Goal: Complete application form

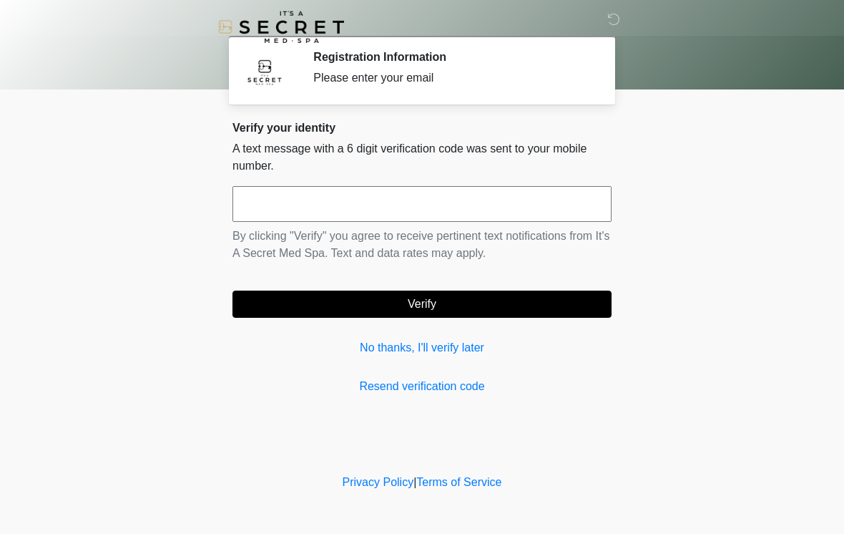
click at [496, 187] on input "text" at bounding box center [421, 204] width 379 height 36
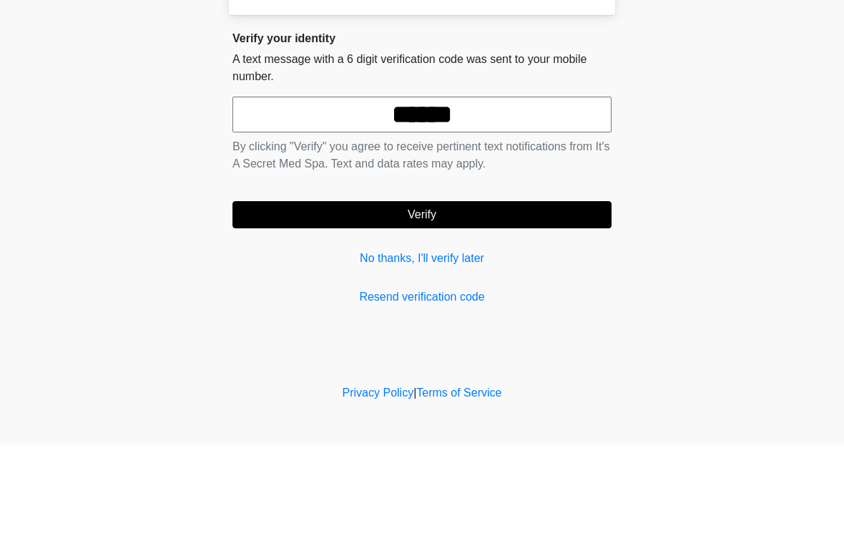
type input "******"
click at [496, 290] on button "Verify" at bounding box center [421, 303] width 379 height 27
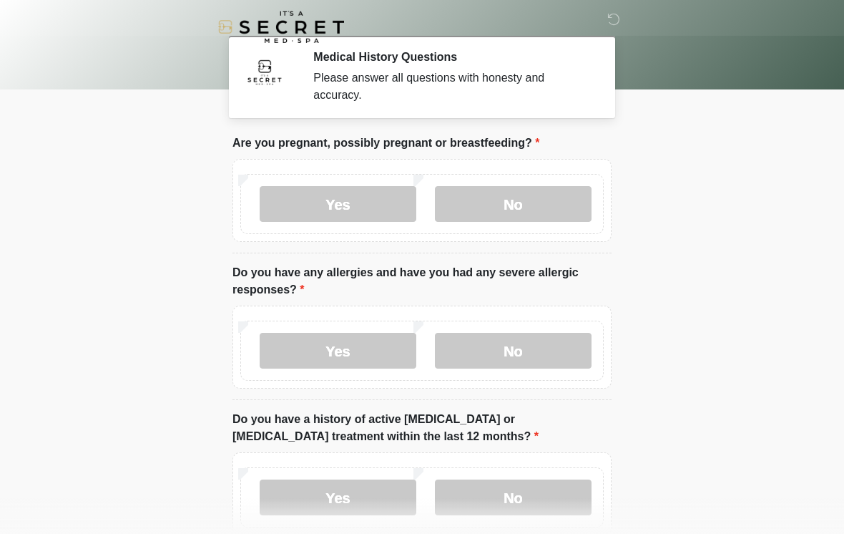
click at [546, 205] on label "No" at bounding box center [513, 204] width 157 height 36
click at [521, 350] on label "No" at bounding box center [513, 351] width 157 height 36
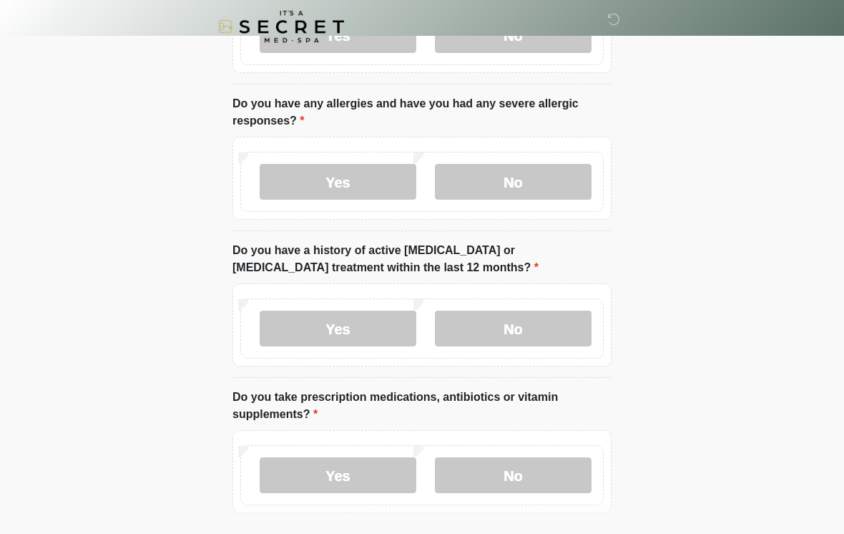
click at [522, 345] on label "No" at bounding box center [513, 329] width 157 height 36
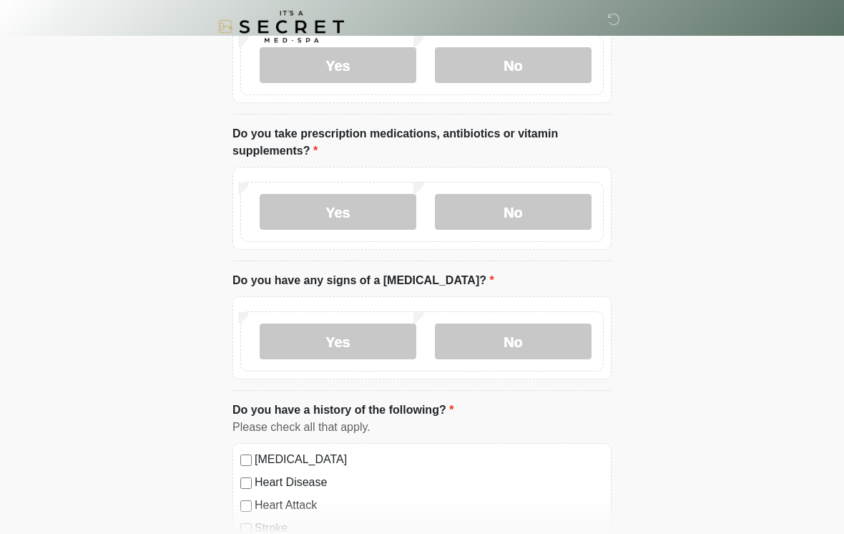
click at [535, 218] on label "No" at bounding box center [513, 213] width 157 height 36
click at [522, 341] on label "No" at bounding box center [513, 341] width 157 height 36
click at [370, 219] on label "Yes" at bounding box center [338, 212] width 157 height 36
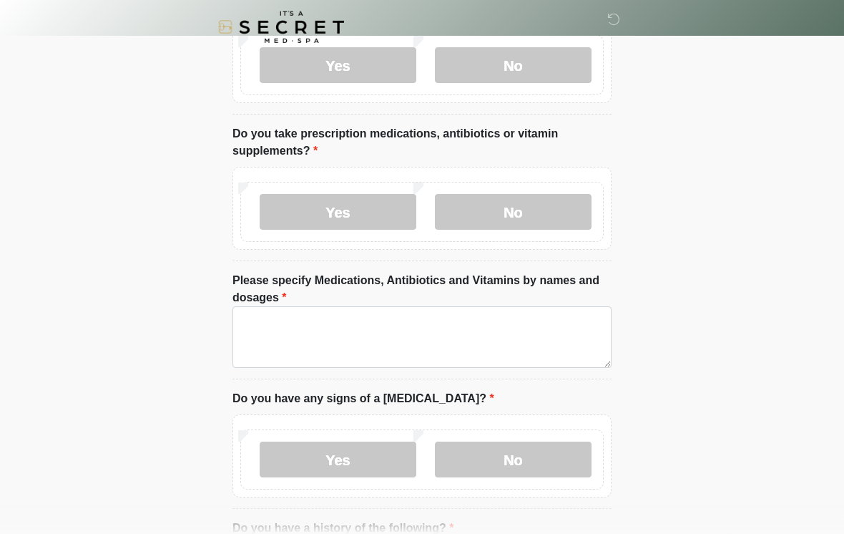
click at [481, 298] on label "Please specify Medications, Antibiotics and Vitamins by names and dosages" at bounding box center [421, 289] width 379 height 34
click at [481, 306] on textarea "Please specify Medications, Antibiotics and Vitamins by names and dosages" at bounding box center [421, 337] width 379 height 62
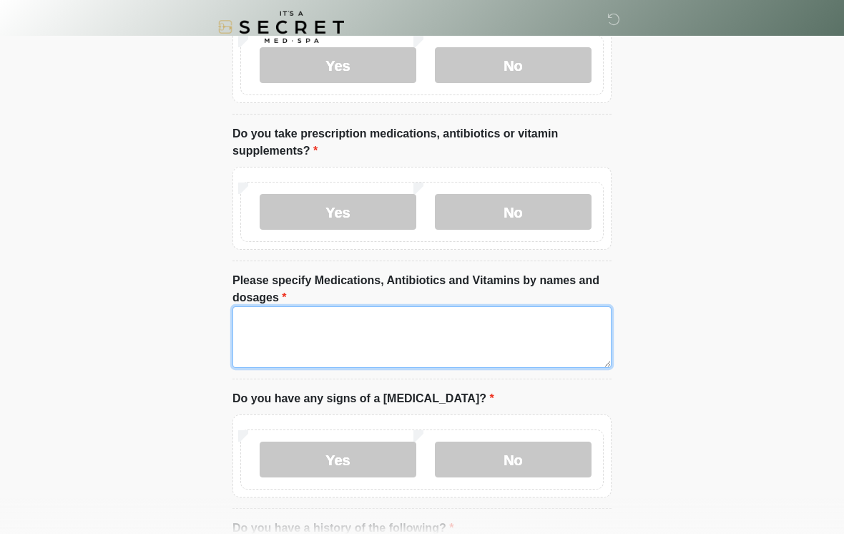
scroll to position [431, 0]
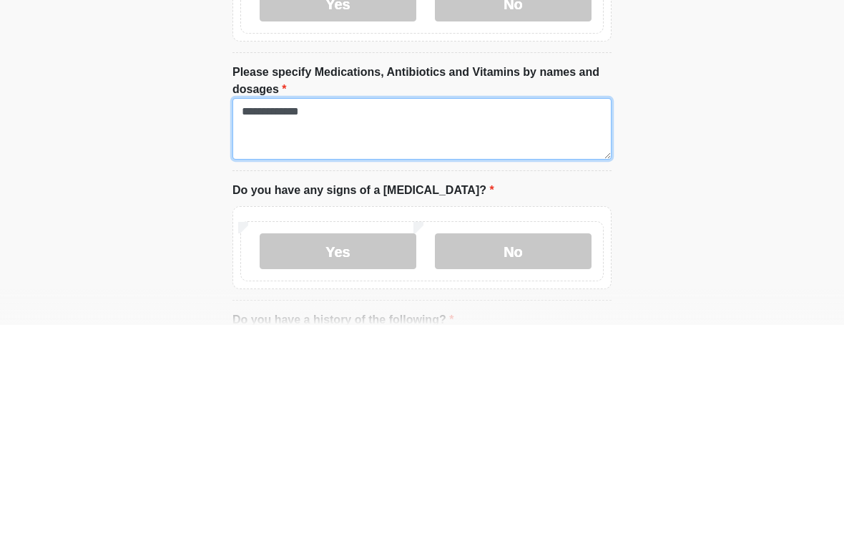
type textarea "**********"
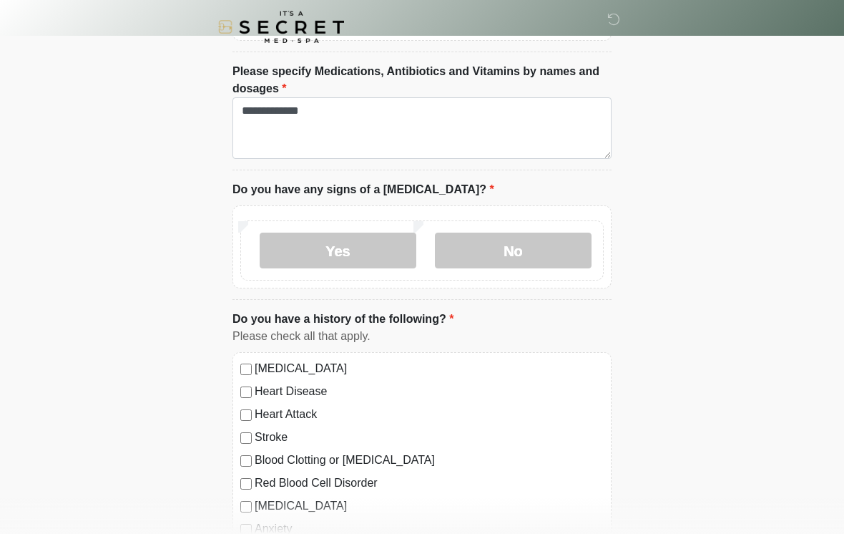
click at [533, 249] on label "No" at bounding box center [513, 250] width 157 height 36
click at [549, 242] on label "No" at bounding box center [513, 250] width 157 height 36
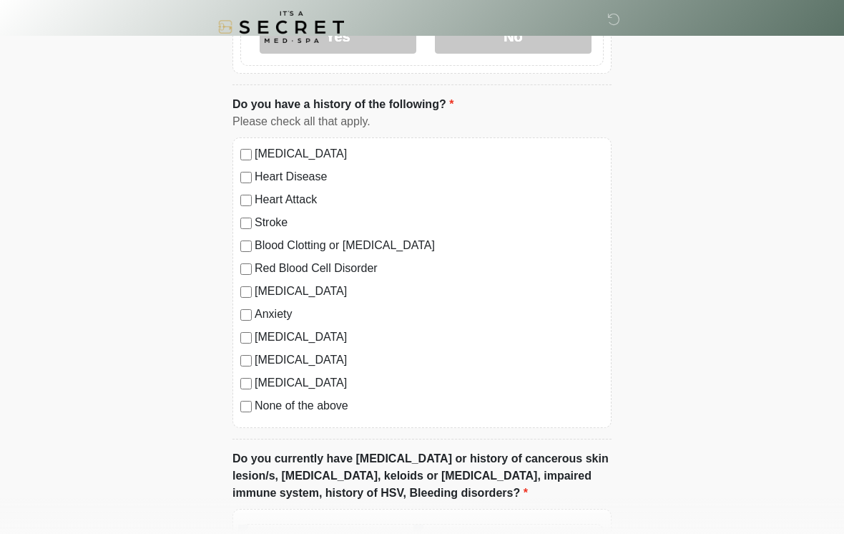
scroll to position [858, 0]
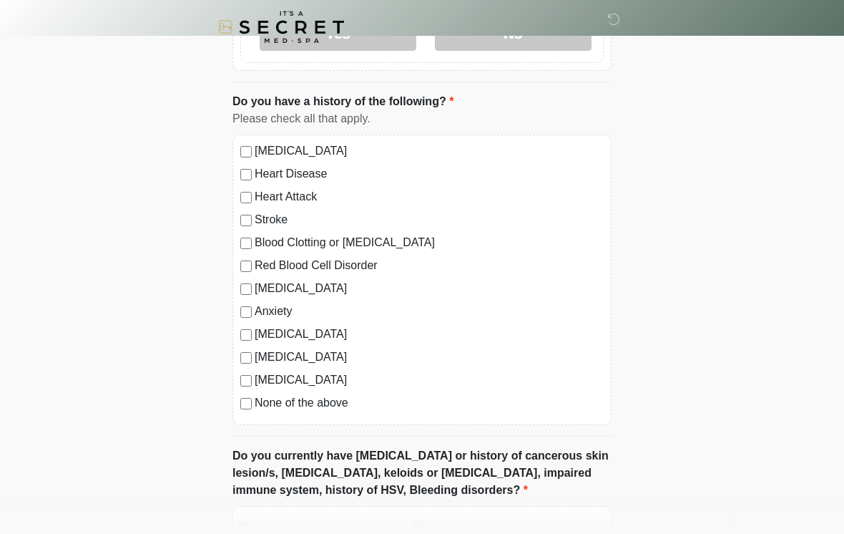
click at [343, 402] on label "None of the above" at bounding box center [429, 402] width 349 height 17
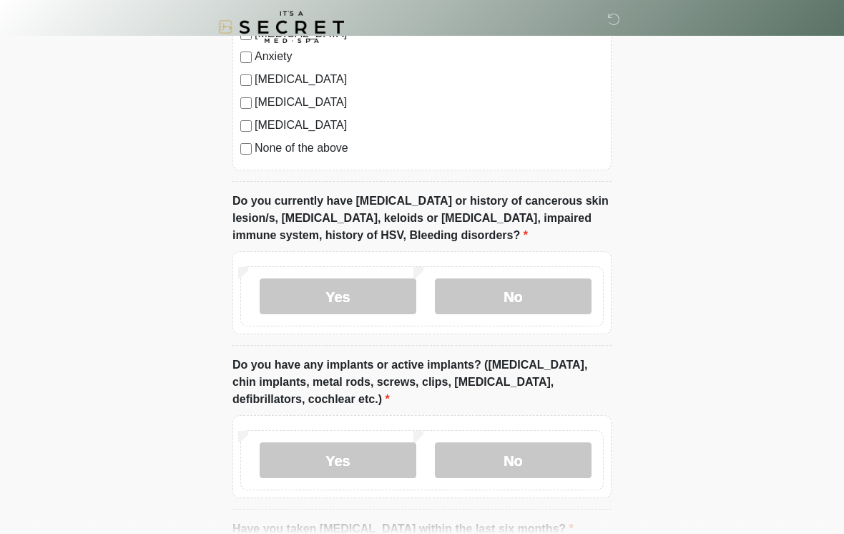
scroll to position [1114, 0]
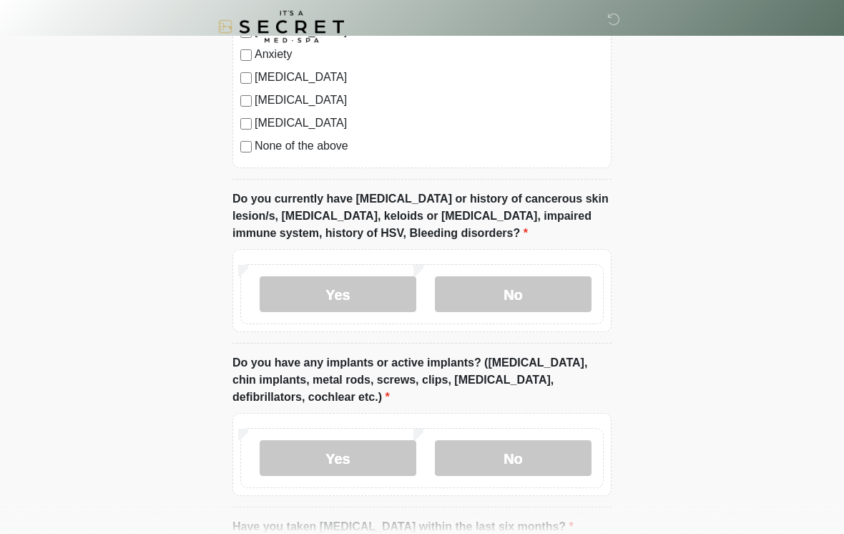
click at [533, 294] on label "No" at bounding box center [513, 295] width 157 height 36
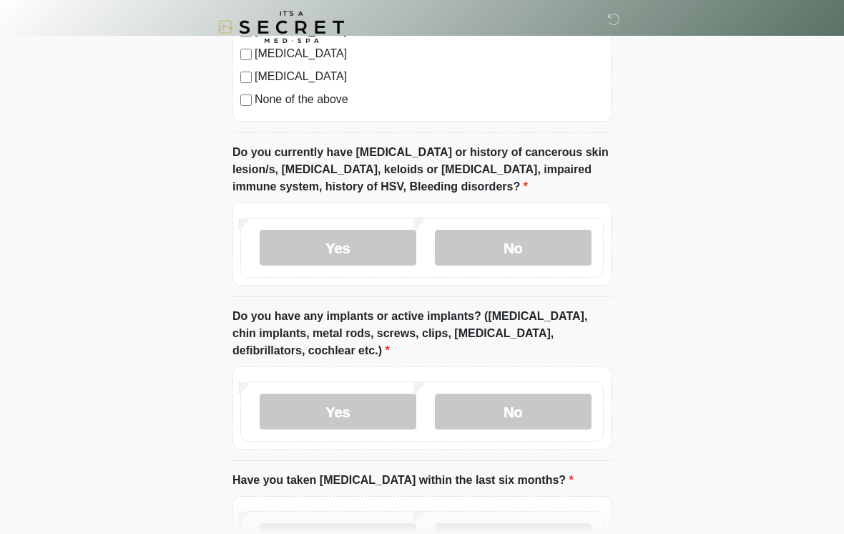
scroll to position [1308, 0]
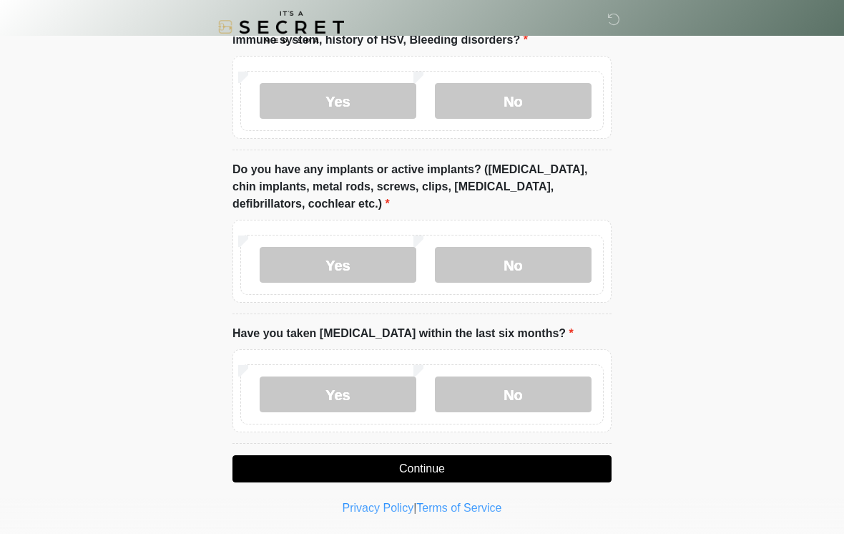
click at [528, 262] on label "No" at bounding box center [513, 265] width 157 height 36
click at [545, 376] on label "No" at bounding box center [513, 394] width 157 height 36
click at [544, 376] on label "No" at bounding box center [513, 394] width 157 height 36
click at [550, 463] on button "Continue" at bounding box center [421, 468] width 379 height 27
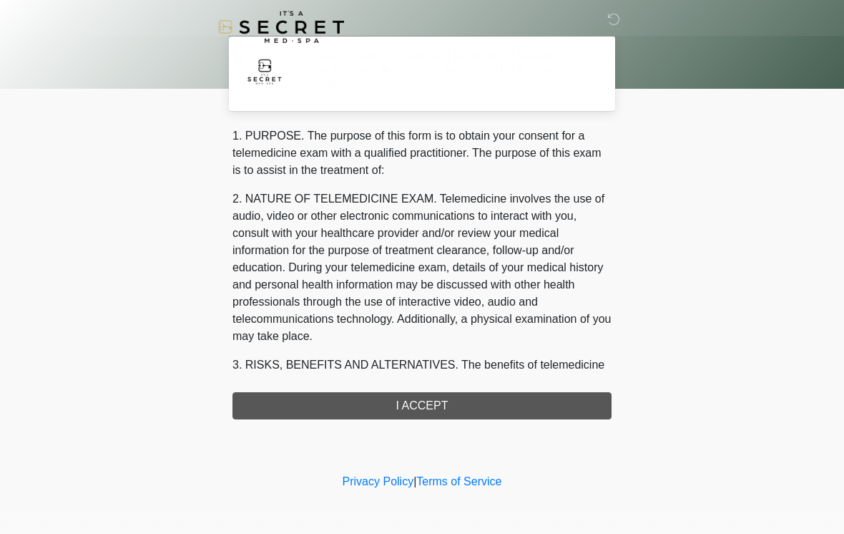
scroll to position [0, 0]
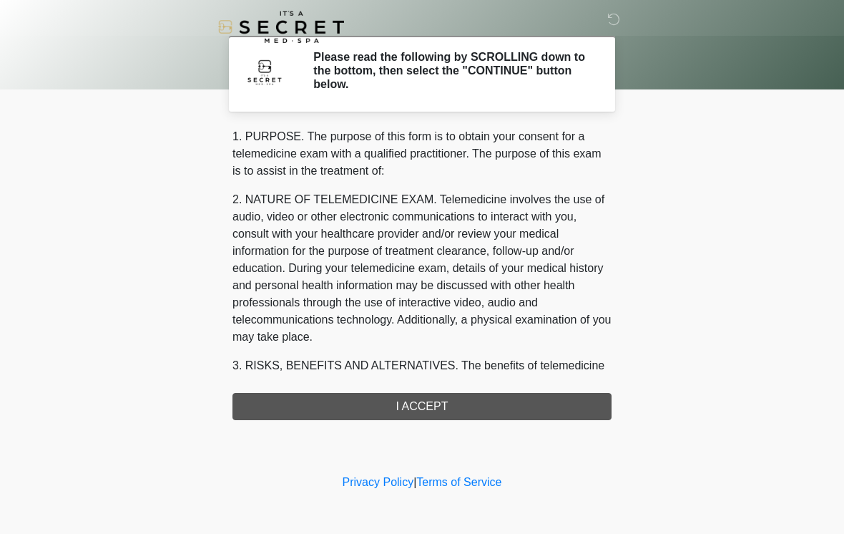
click at [466, 412] on div "1. PURPOSE. The purpose of this form is to obtain your consent for a telemedici…" at bounding box center [421, 274] width 379 height 292
click at [455, 403] on div "1. PURPOSE. The purpose of this form is to obtain your consent for a telemedici…" at bounding box center [421, 274] width 379 height 292
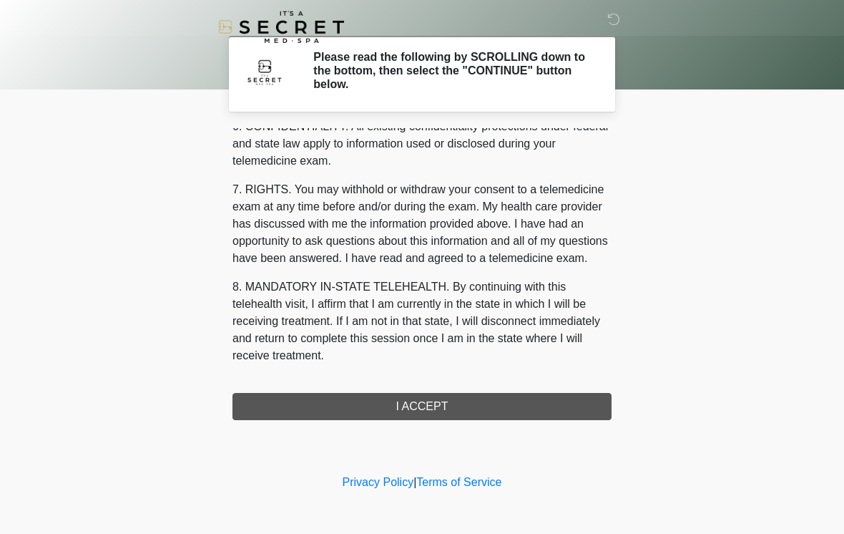
click at [470, 414] on button "I ACCEPT" at bounding box center [421, 406] width 379 height 27
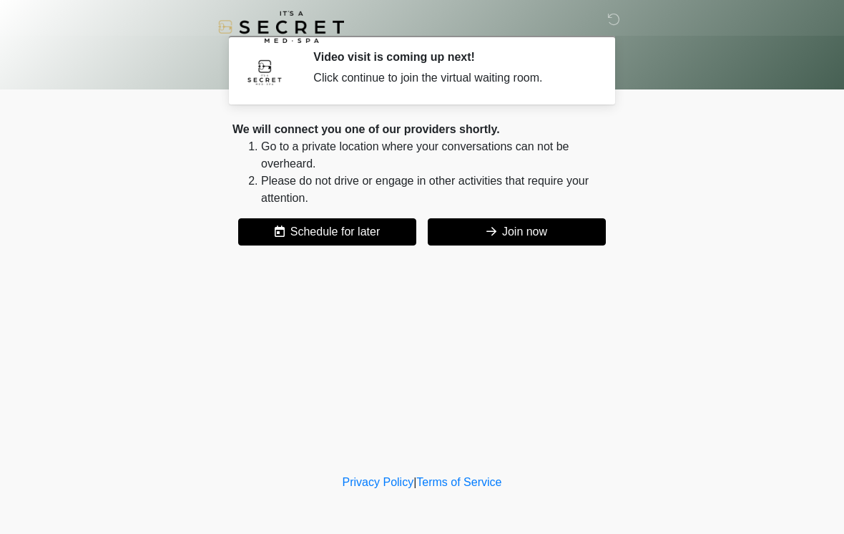
click at [550, 230] on button "Join now" at bounding box center [517, 231] width 178 height 27
